Goal: Information Seeking & Learning: Learn about a topic

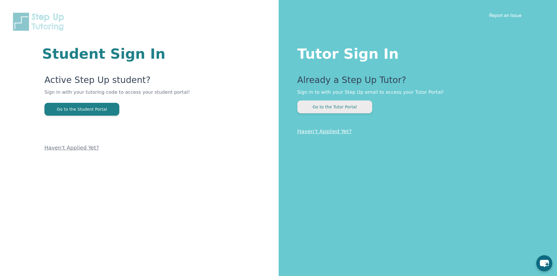
click at [347, 104] on button "Go to the Tutor Portal" at bounding box center [334, 107] width 75 height 13
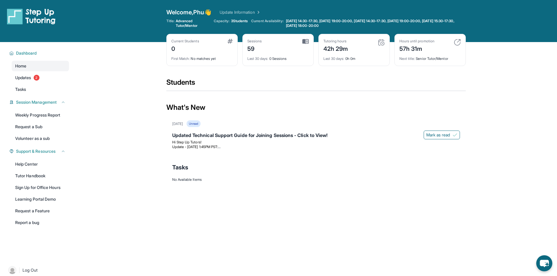
click at [440, 56] on div "Next title : Senior Tutor/Mentor" at bounding box center [429, 57] width 61 height 8
click at [461, 43] on img at bounding box center [457, 42] width 7 height 7
click at [43, 80] on link "Updates 2" at bounding box center [40, 78] width 57 height 11
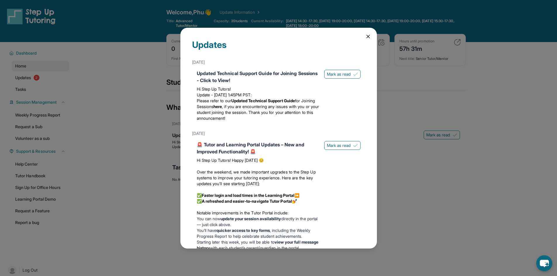
scroll to position [138, 0]
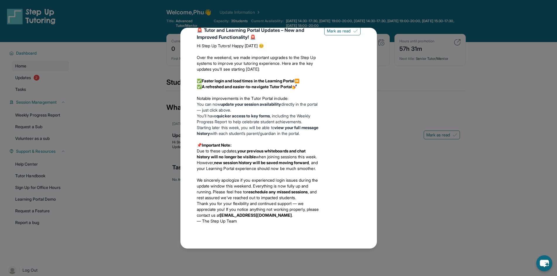
click at [405, 61] on div "Updates [DATE] Updated Technical Support Guide for Joining Sessions - Click to …" at bounding box center [278, 138] width 557 height 276
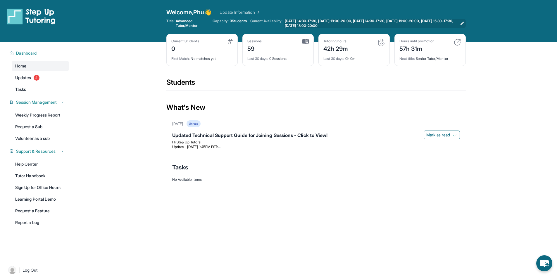
click at [385, 23] on span "[DATE] 14:30-17:30, [DATE] 19:00-20:00, [DATE] 14:30-17:30, [DATE] 19:00-20:00,…" at bounding box center [371, 23] width 173 height 9
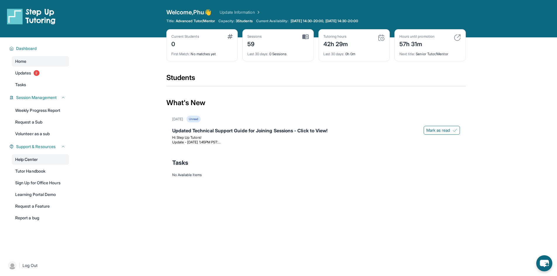
click at [29, 156] on link "Help Center" at bounding box center [40, 159] width 57 height 11
click at [35, 89] on link "Tasks" at bounding box center [40, 85] width 57 height 11
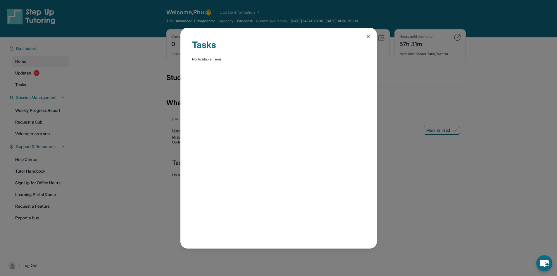
click at [27, 79] on div "Tasks No Available Items" at bounding box center [278, 138] width 557 height 276
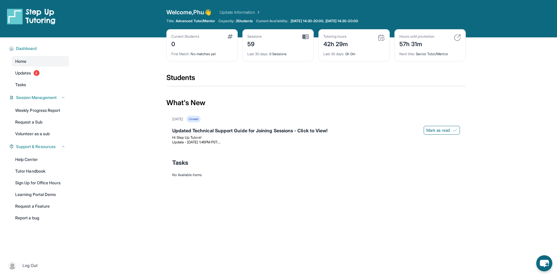
click at [25, 79] on div "Home Updates 2 Tasks" at bounding box center [40, 73] width 57 height 34
click at [30, 68] on link "Updates 2" at bounding box center [40, 73] width 57 height 11
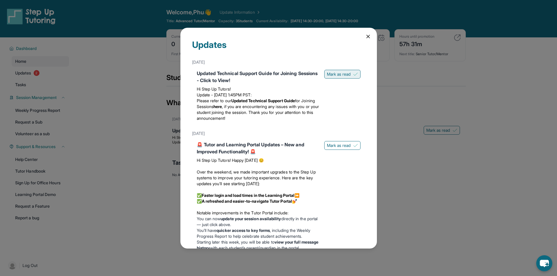
click at [324, 74] on button "Mark as read" at bounding box center [342, 74] width 36 height 9
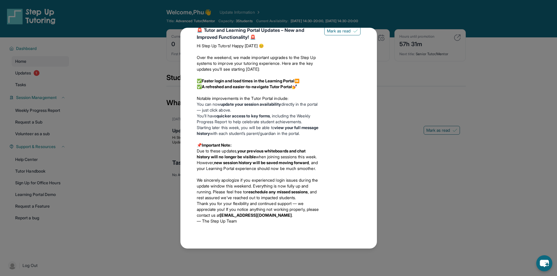
scroll to position [103, 0]
click at [331, 42] on div "🚨 Tutor and Learning Portal Updates – New and Improved Functionality! 🚨 Hi Step…" at bounding box center [279, 127] width 164 height 200
click at [332, 34] on span "Mark as read" at bounding box center [339, 31] width 24 height 6
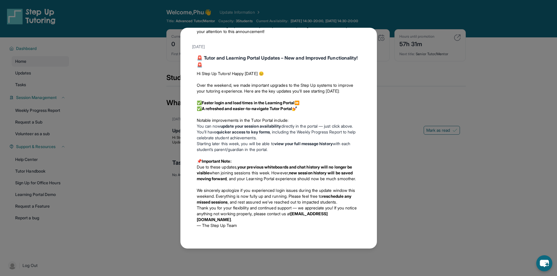
scroll to position [0, 0]
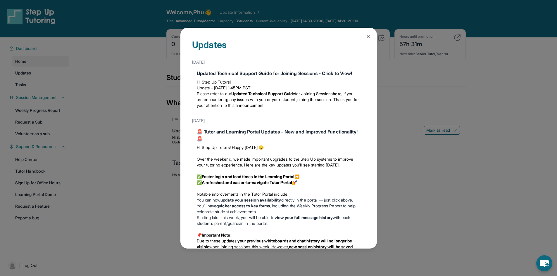
click at [132, 122] on div "Updates May 13th Updated Technical Support Guide for Joining Sessions - Click t…" at bounding box center [278, 138] width 557 height 276
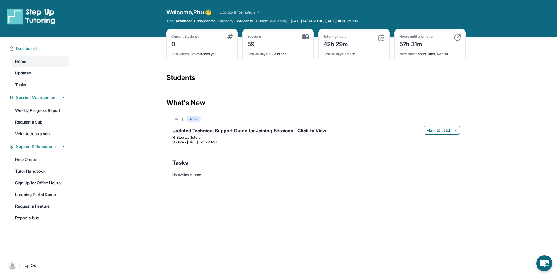
click at [247, 10] on link "Update Information" at bounding box center [240, 12] width 41 height 6
click at [261, 11] on img at bounding box center [258, 12] width 6 height 6
click at [25, 133] on link "Volunteer as a sub" at bounding box center [40, 134] width 57 height 11
click at [34, 182] on link "Sign Up for Office Hours" at bounding box center [40, 183] width 57 height 11
click at [44, 169] on link "Tutor Handbook" at bounding box center [40, 171] width 57 height 11
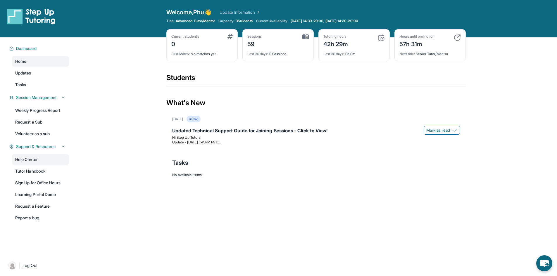
click at [35, 156] on link "Help Center" at bounding box center [40, 159] width 57 height 11
